Goal: Task Accomplishment & Management: Manage account settings

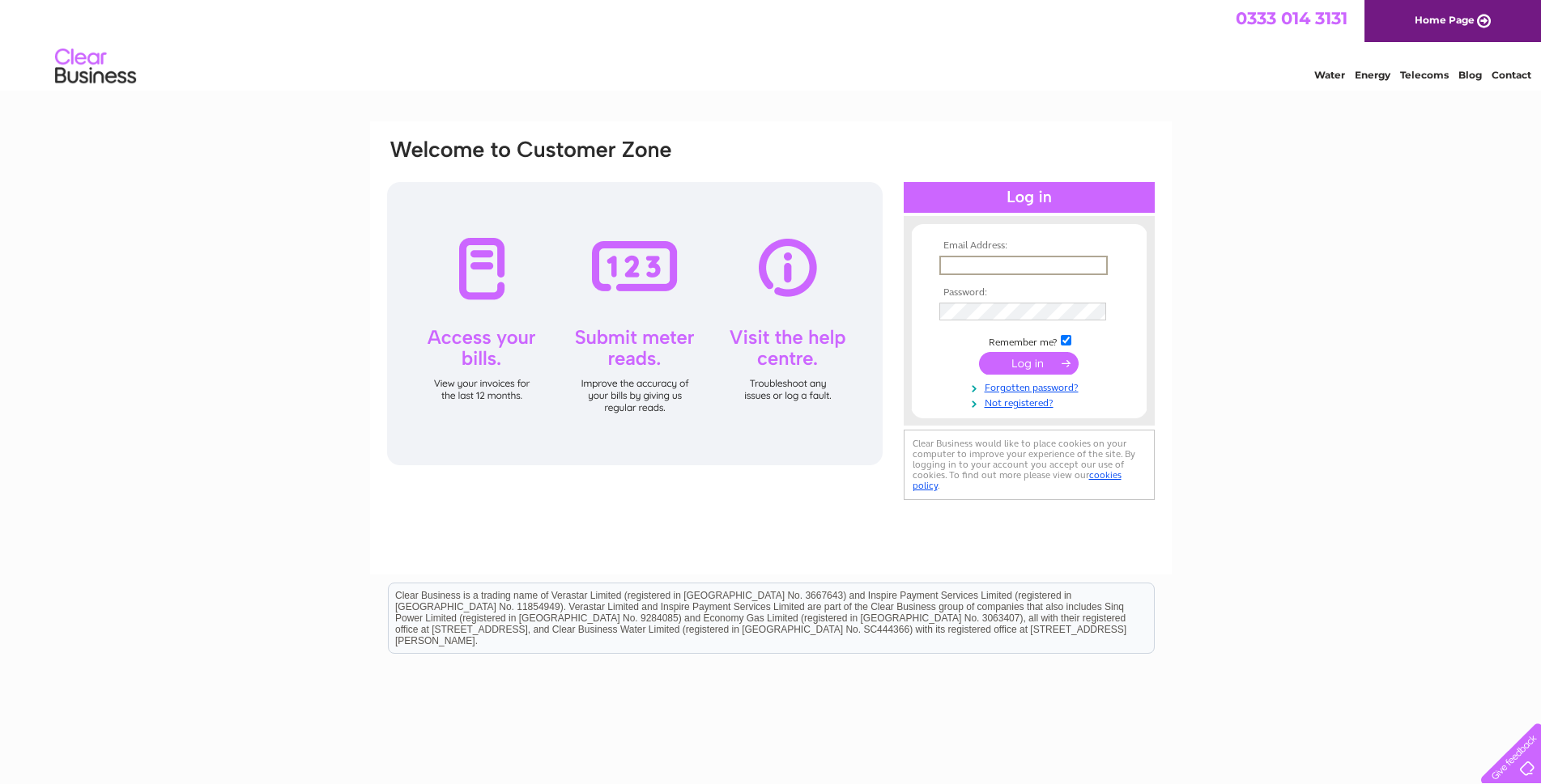
click at [1024, 262] on input "text" at bounding box center [1023, 266] width 168 height 20
type input "murdo.a.mackay@btinternet.com"
click at [978, 352] on input "submit" at bounding box center [1028, 363] width 99 height 22
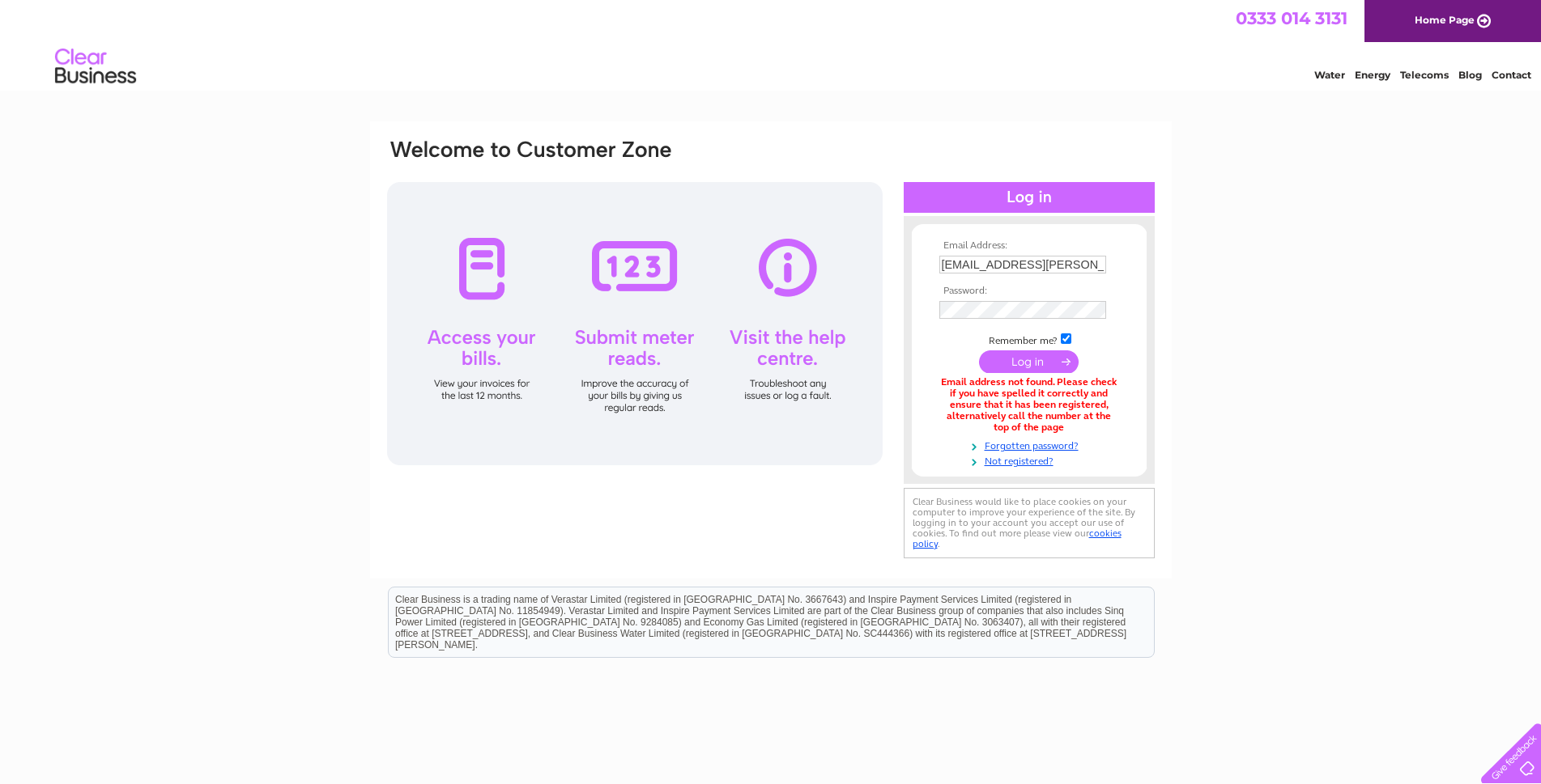
click at [1085, 270] on input "[EMAIL_ADDRESS][PERSON_NAME][DOMAIN_NAME]" at bounding box center [1022, 265] width 166 height 18
click at [1085, 270] on input "[EMAIL_ADDRESS][PERSON_NAME][DOMAIN_NAME]" at bounding box center [1023, 266] width 168 height 20
type input "[EMAIL_ADDRESS][DOMAIN_NAME]"
click at [978, 352] on input "submit" at bounding box center [1028, 363] width 99 height 22
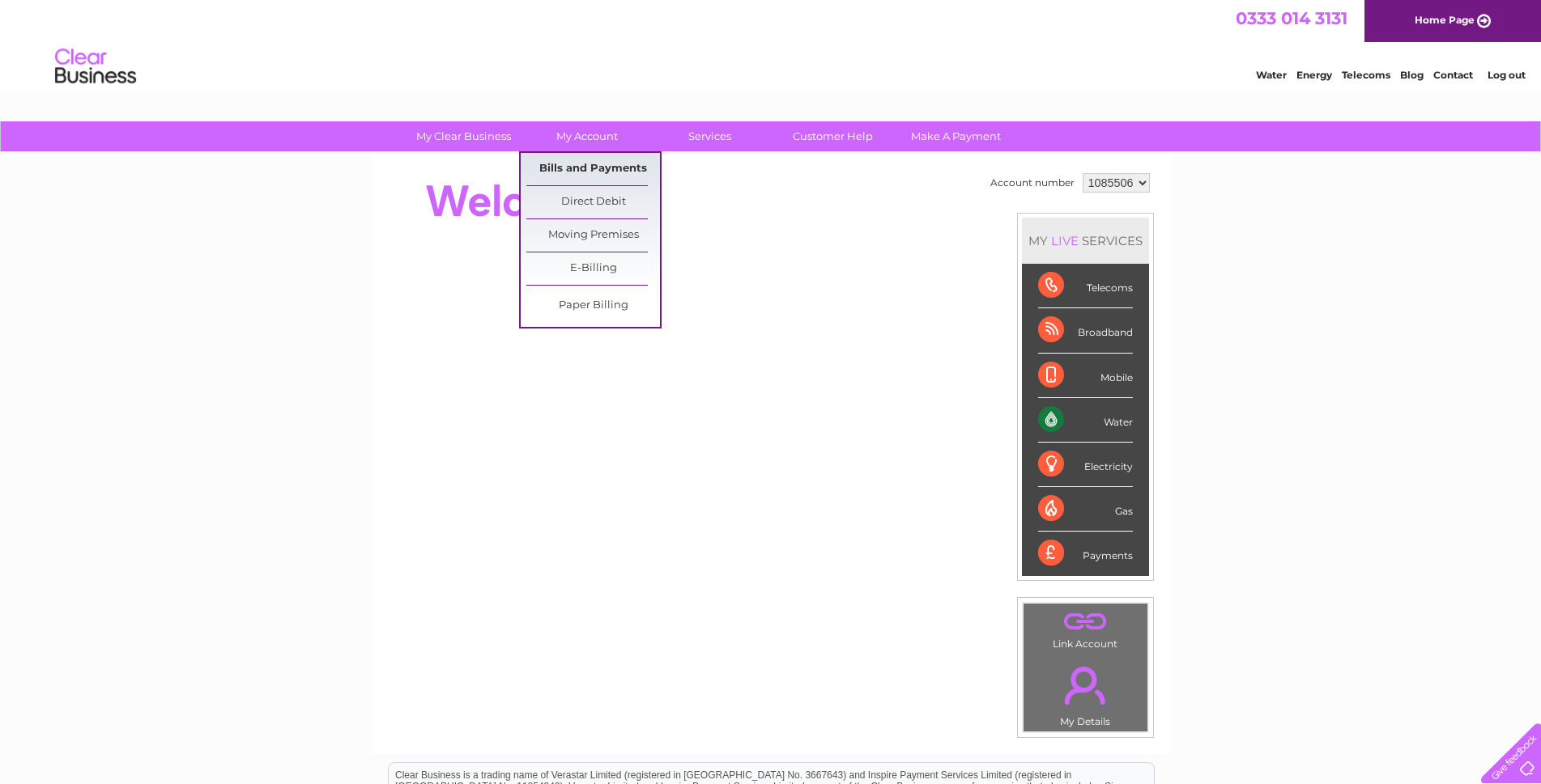
click at [586, 168] on link "Bills and Payments" at bounding box center [592, 169] width 133 height 32
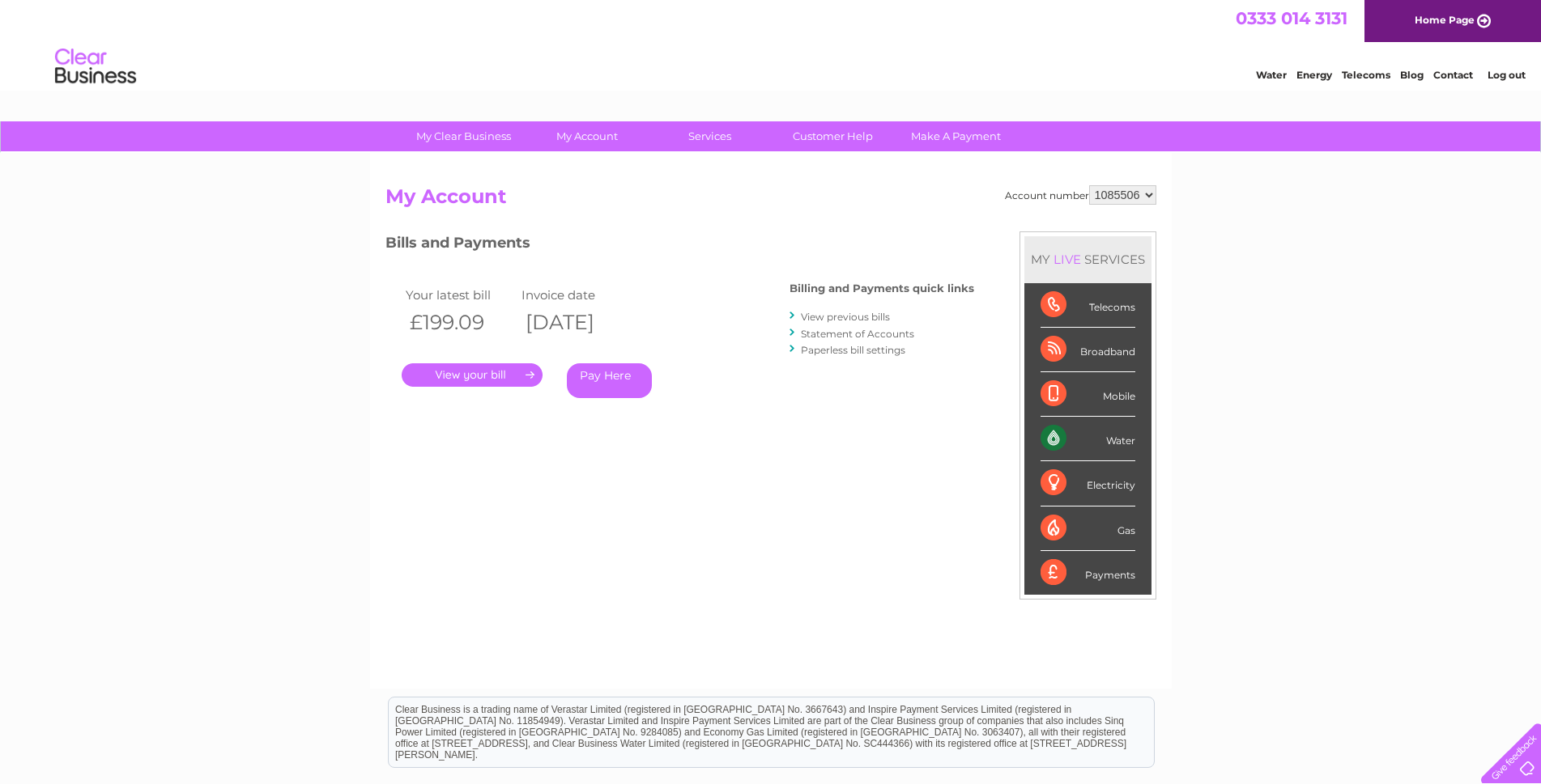
click at [491, 374] on link "." at bounding box center [472, 375] width 141 height 23
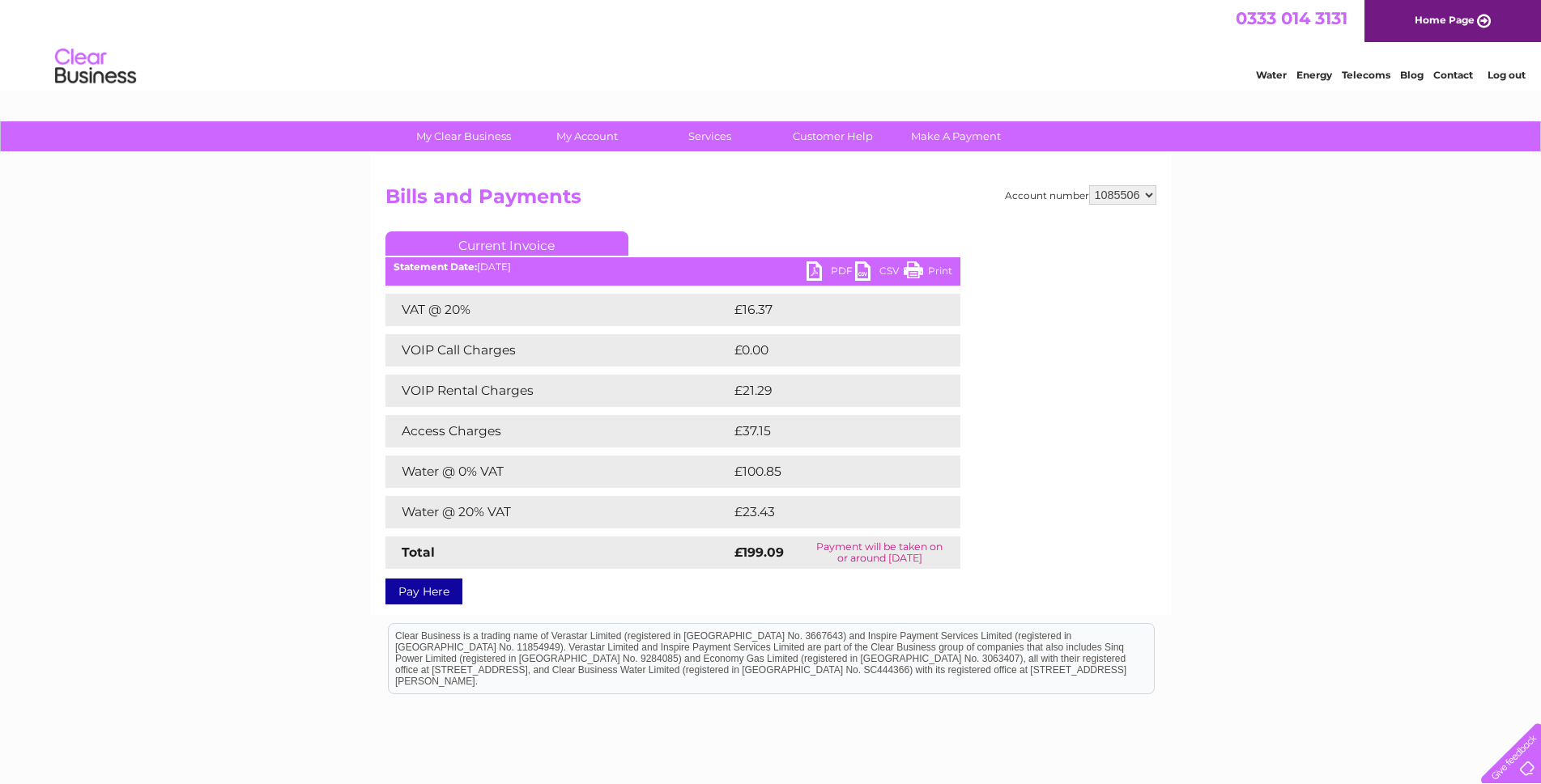
click at [834, 268] on link "PDF" at bounding box center [831, 273] width 48 height 23
